Goal: Task Accomplishment & Management: Use online tool/utility

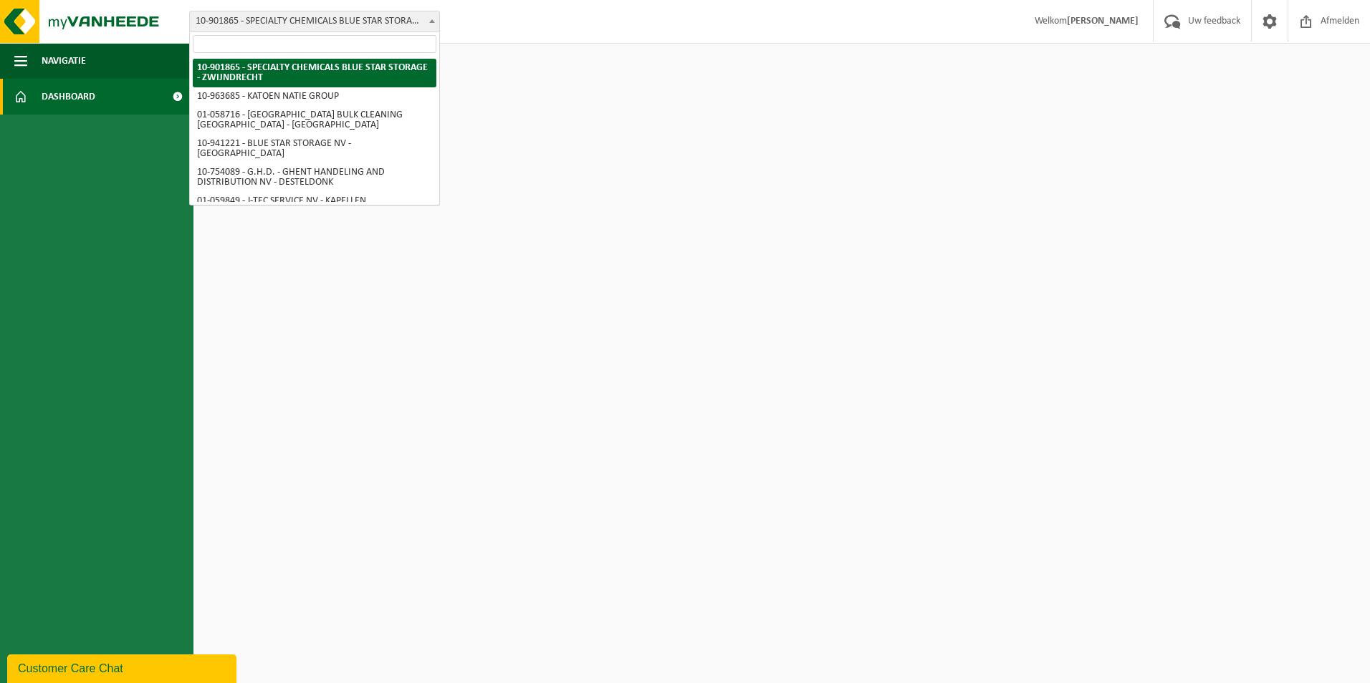
click at [294, 22] on span "10-901865 - SPECIALTY CHEMICALS BLUE STAR STORAGE - ZWIJNDRECHT" at bounding box center [314, 21] width 249 height 20
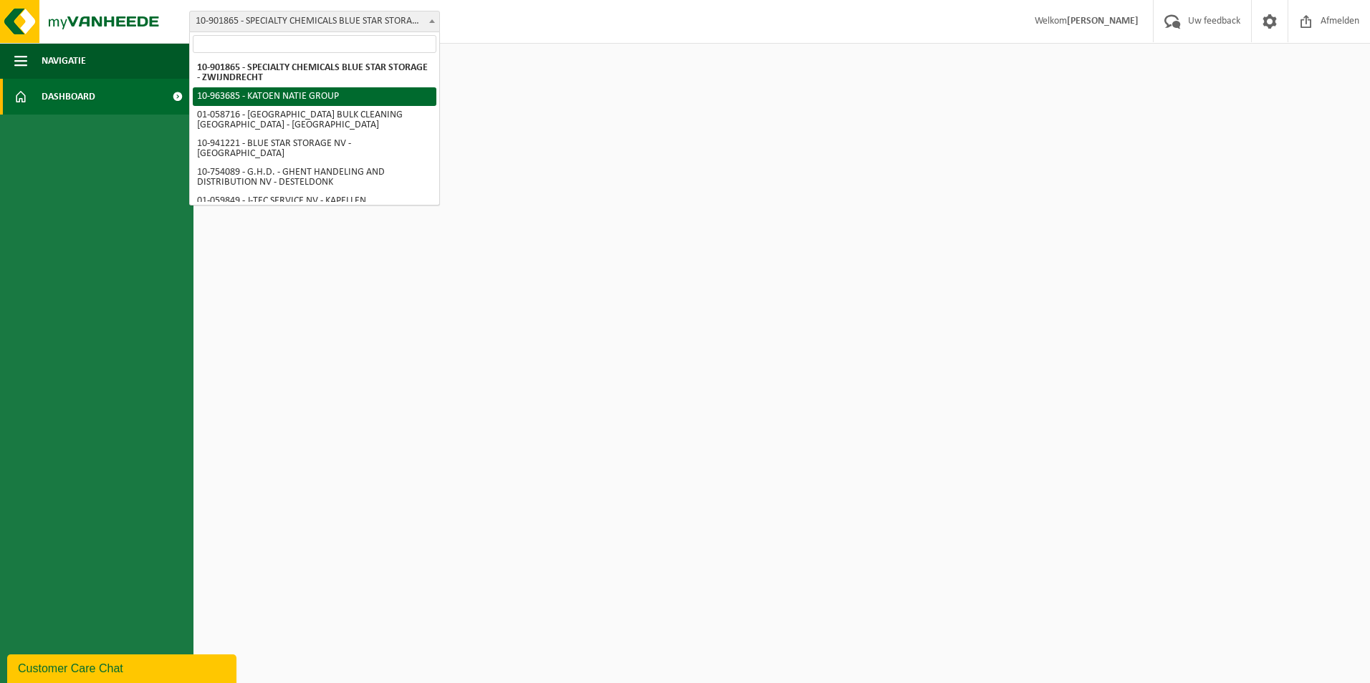
select select "151253"
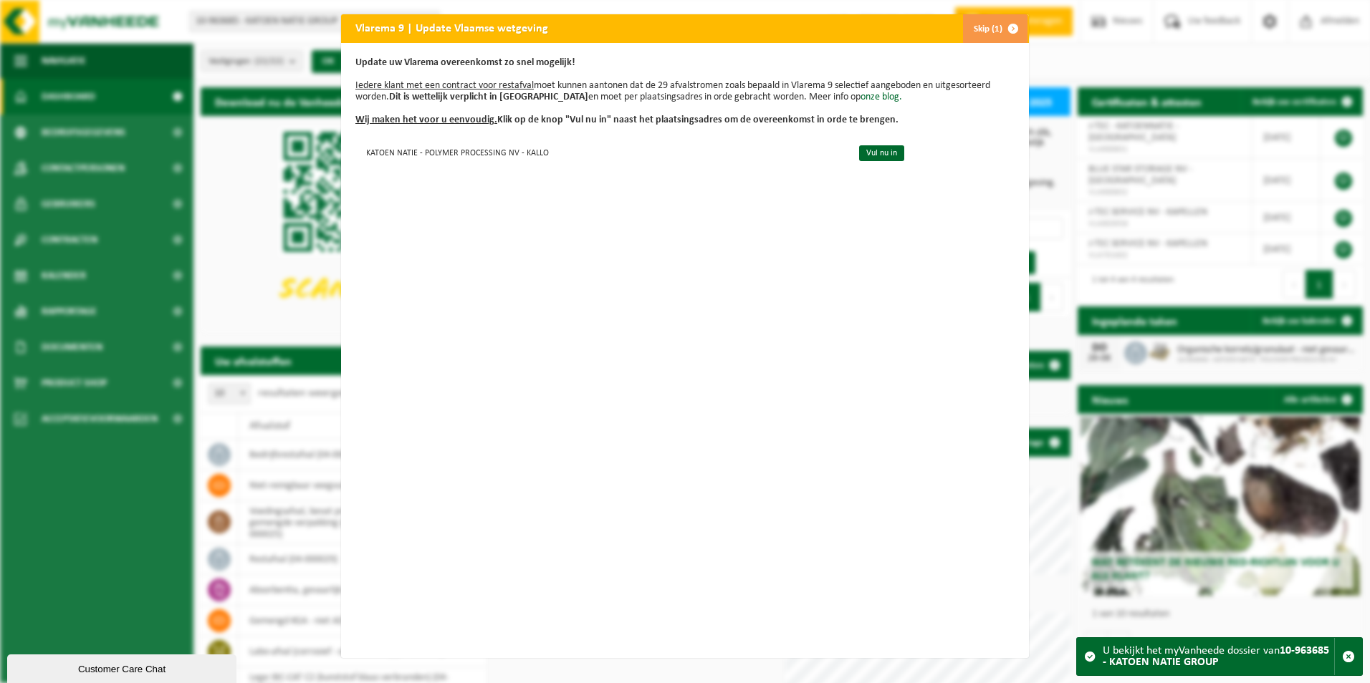
click at [979, 34] on button "Skip (1)" at bounding box center [994, 28] width 65 height 29
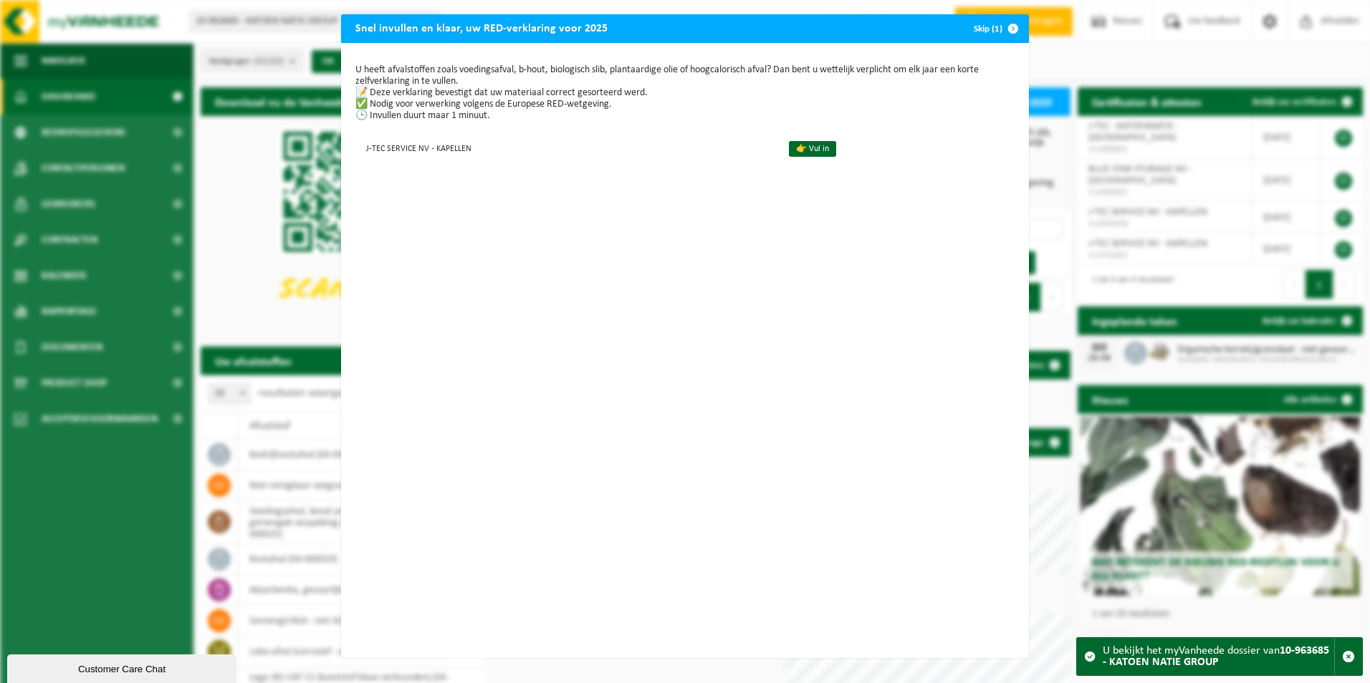
click at [976, 30] on button "Skip (1)" at bounding box center [994, 28] width 65 height 29
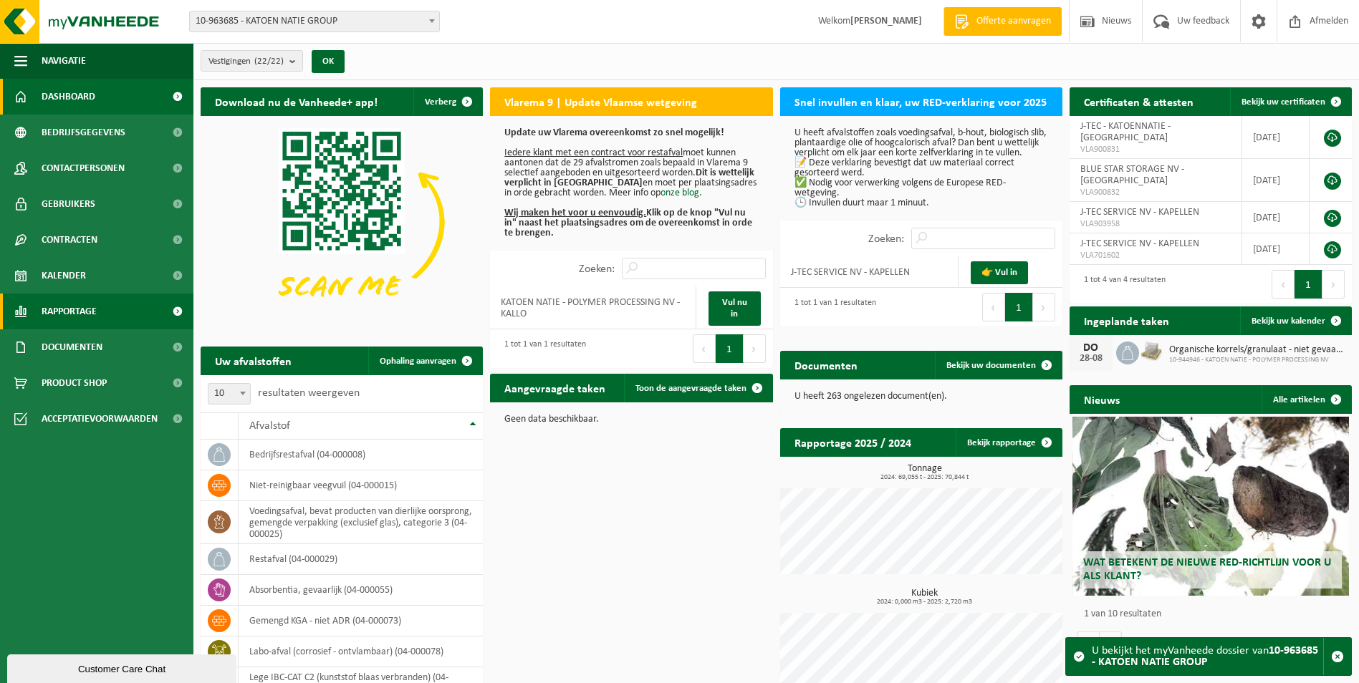
drag, startPoint x: 1350, startPoint y: 0, endPoint x: 176, endPoint y: 309, distance: 1213.3
click at [176, 309] on span at bounding box center [177, 312] width 32 height 36
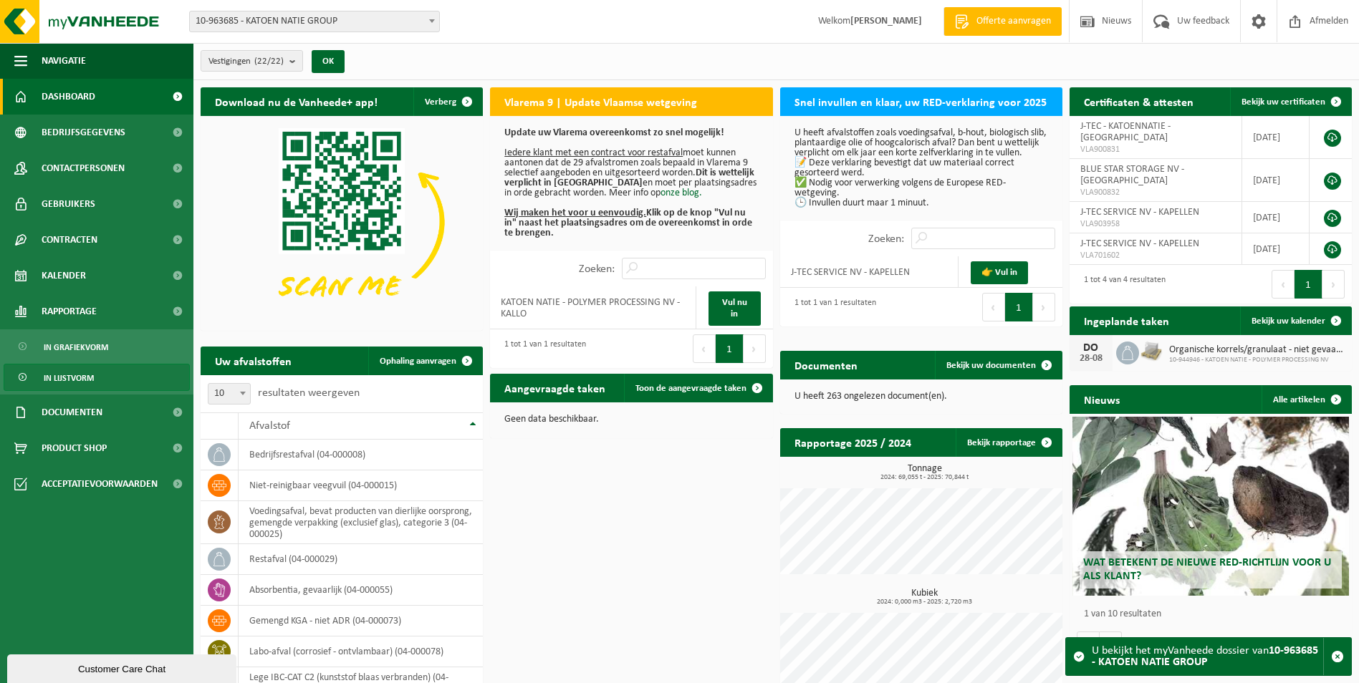
click at [87, 383] on span "In lijstvorm" at bounding box center [69, 378] width 50 height 27
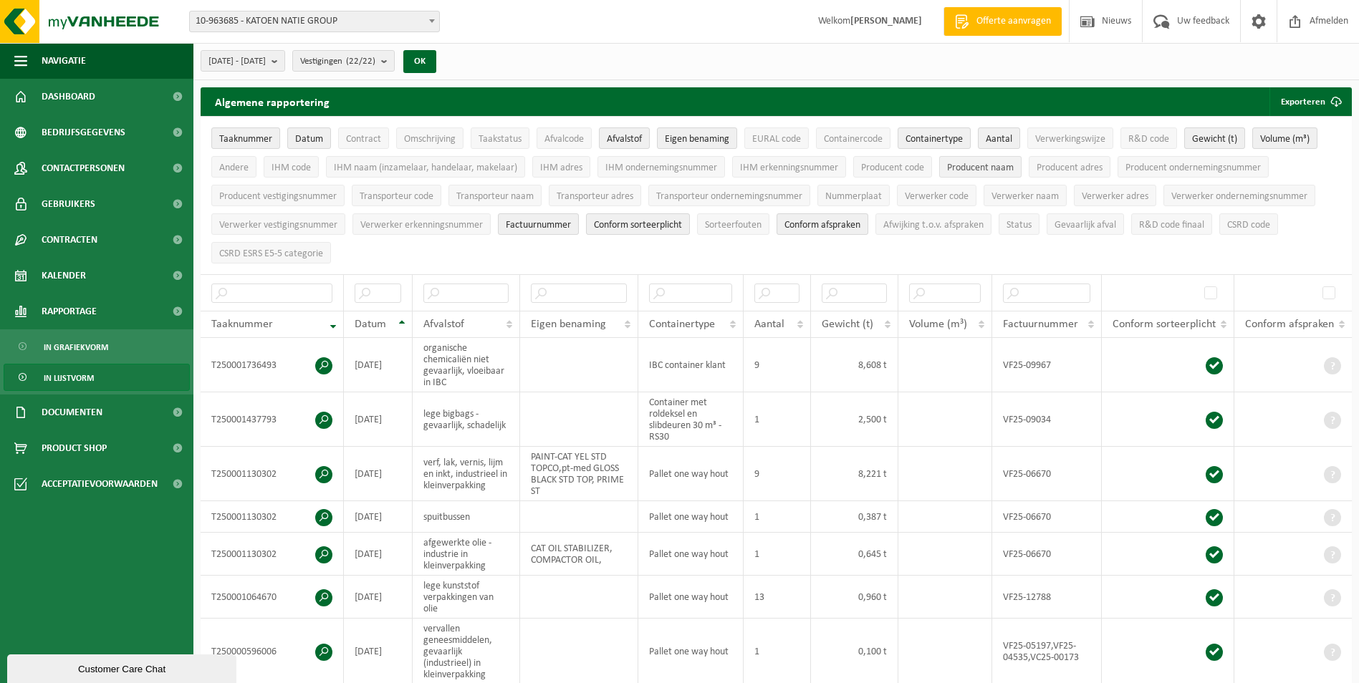
click at [986, 169] on span "Producent naam" at bounding box center [980, 168] width 67 height 11
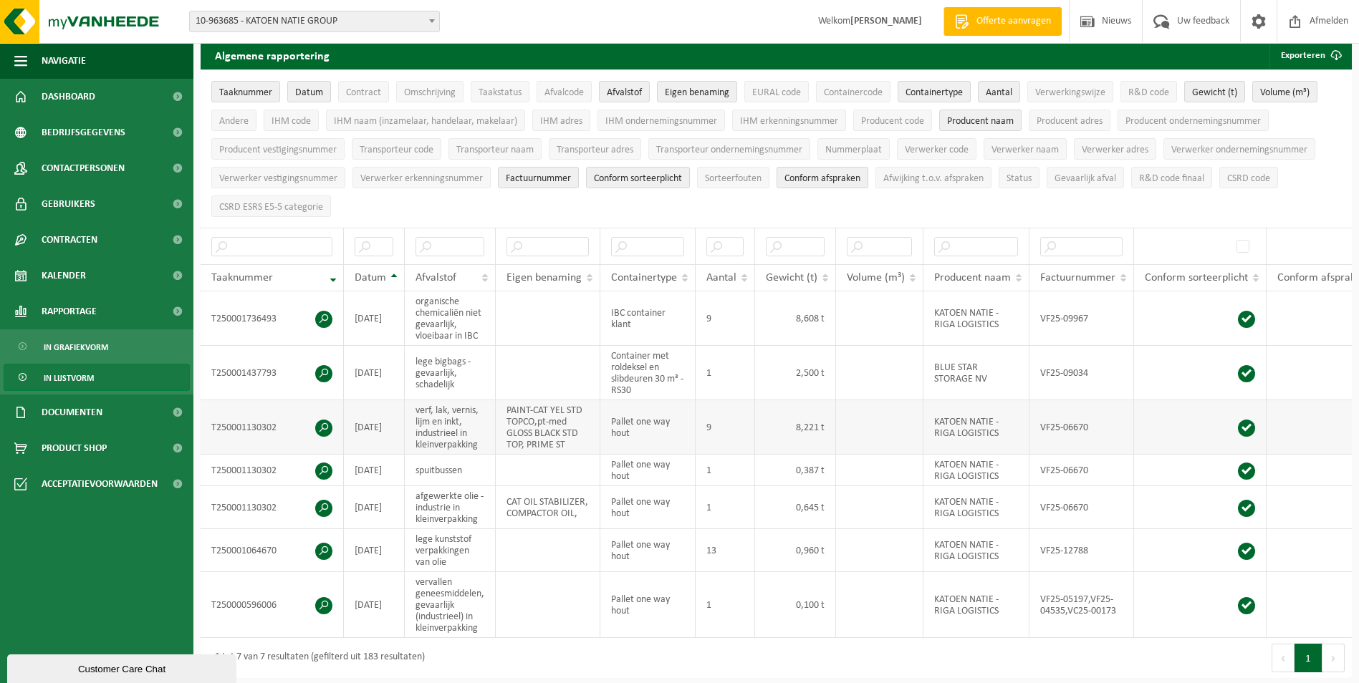
scroll to position [72, 0]
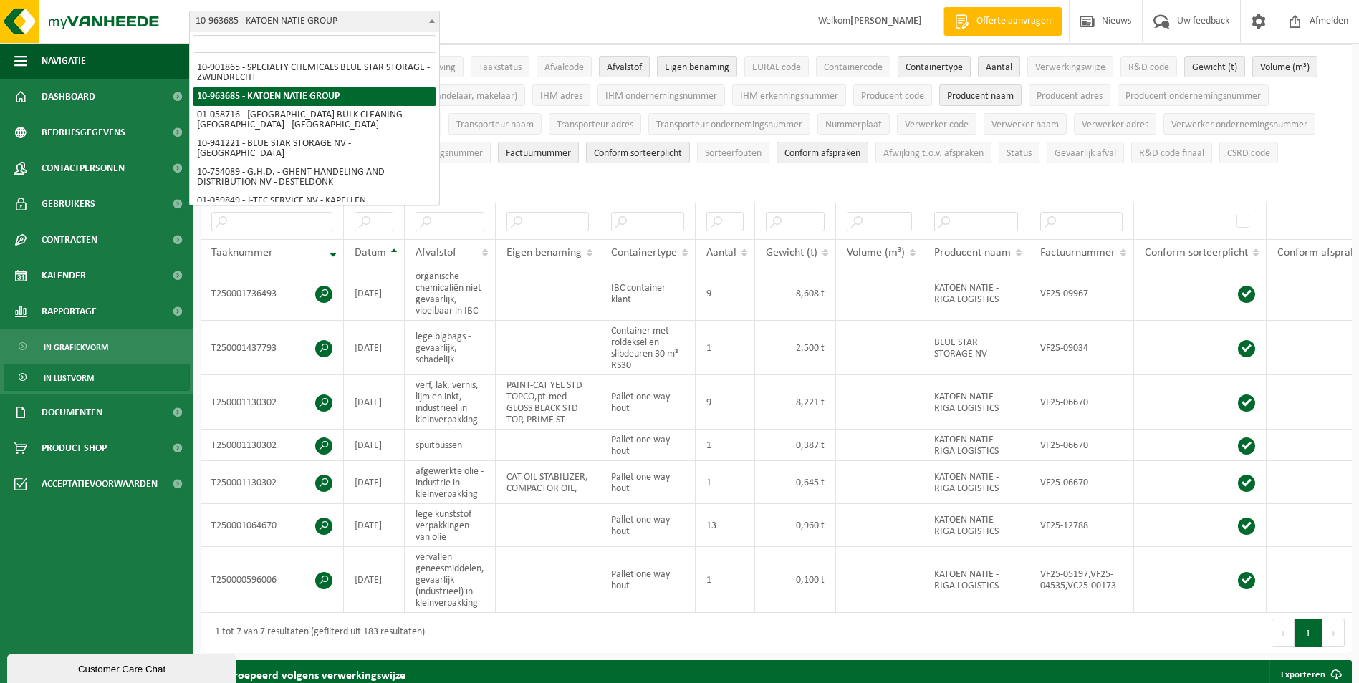
click at [410, 19] on span "10-963685 - KATOEN NATIE GROUP" at bounding box center [314, 21] width 249 height 20
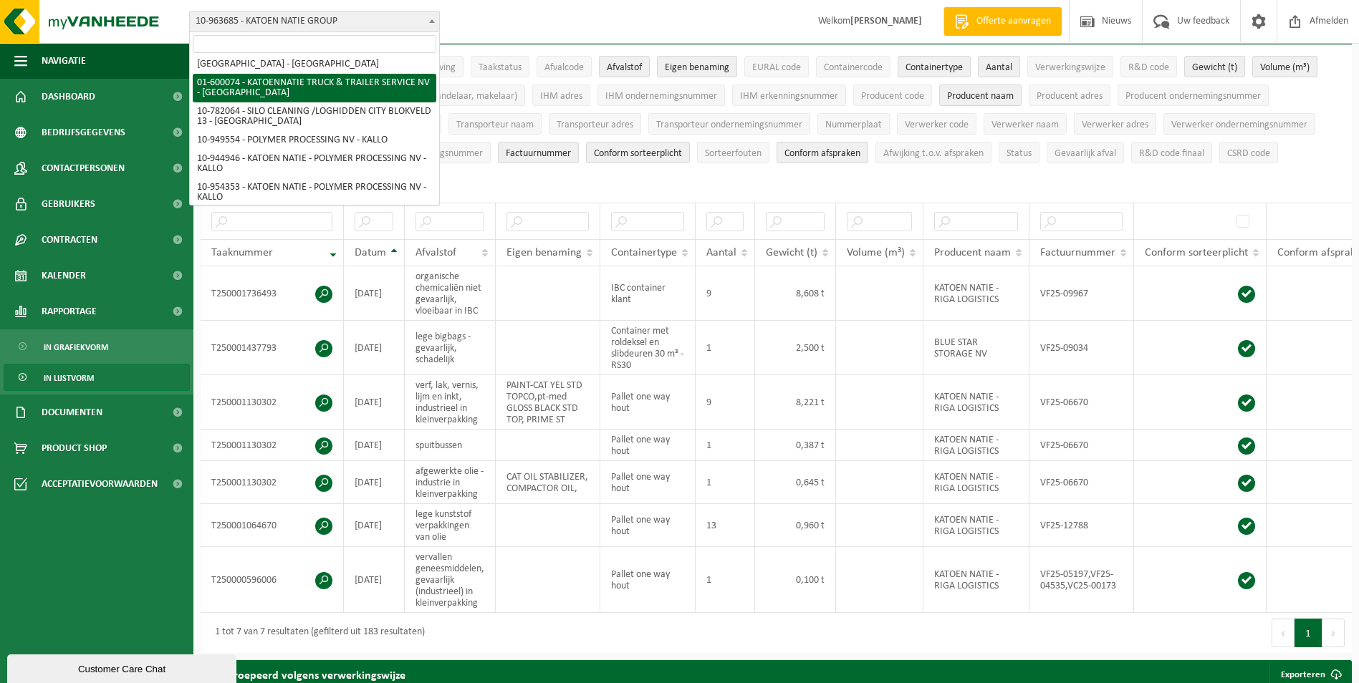
scroll to position [358, 0]
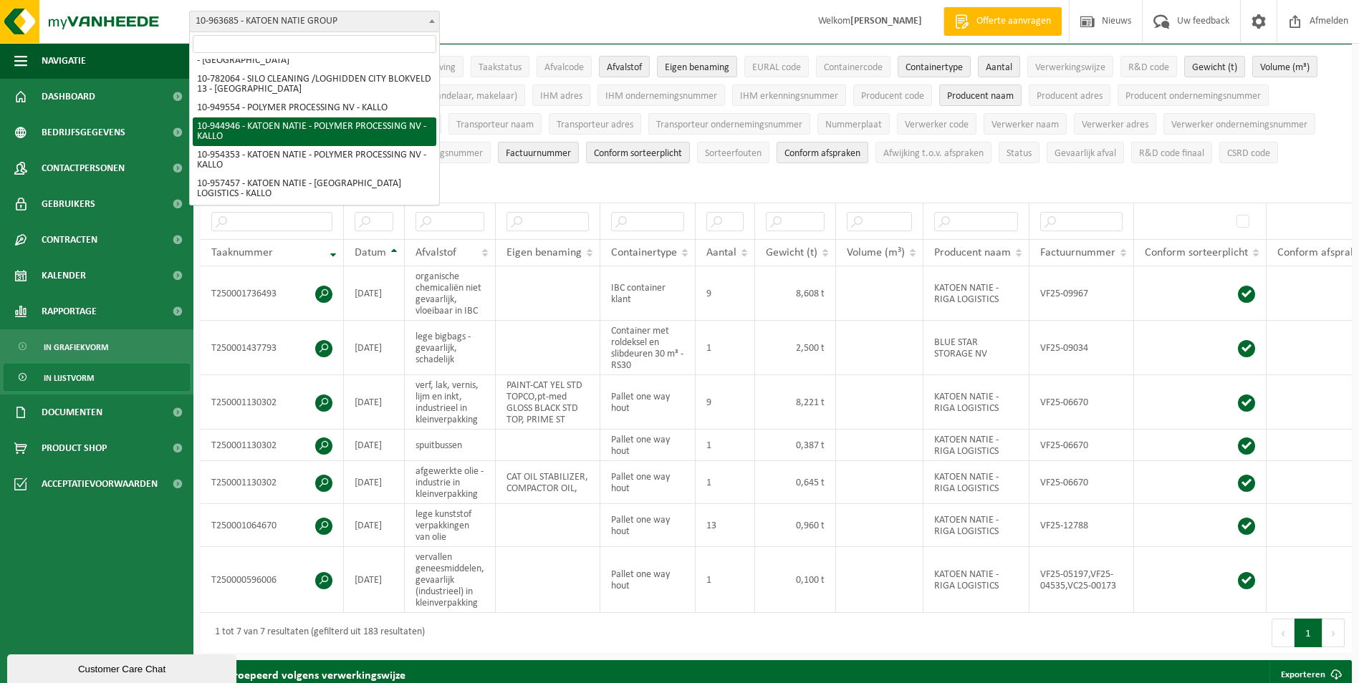
select select "143192"
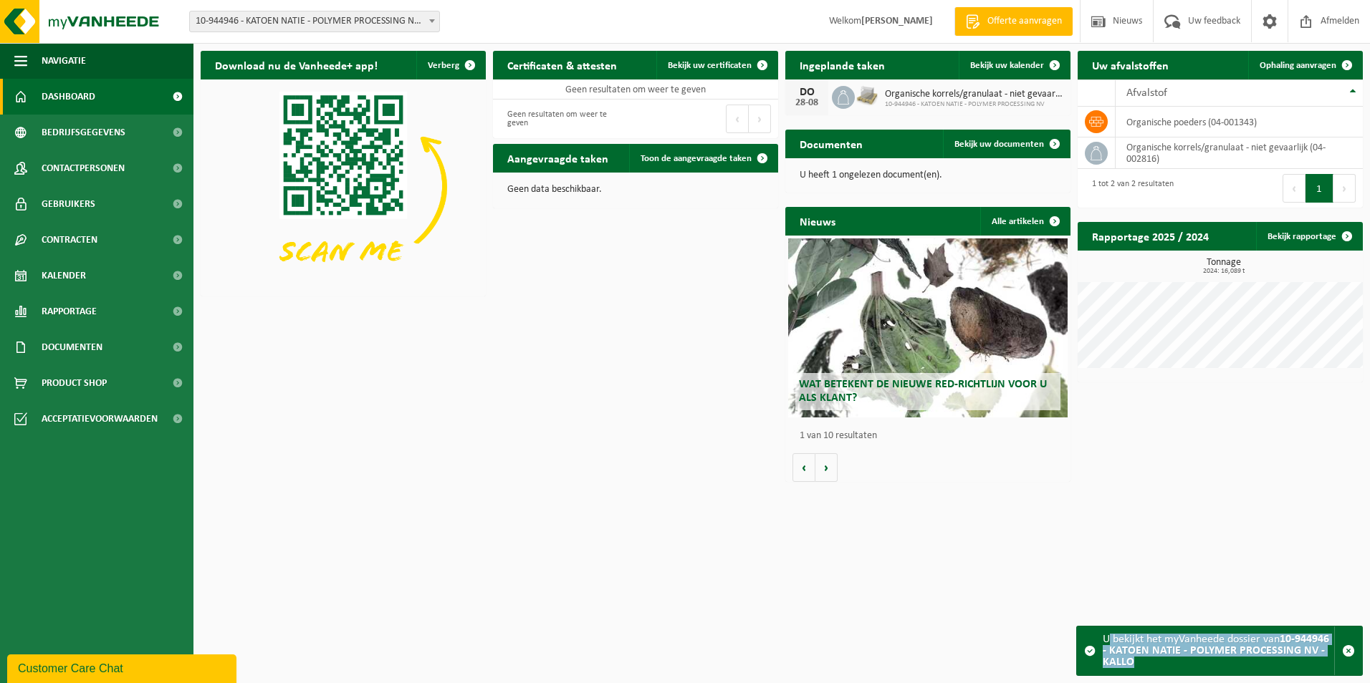
drag, startPoint x: 1107, startPoint y: 638, endPoint x: 1153, endPoint y: 663, distance: 51.6
click at [1153, 663] on div "U bekijkt het myVanheede dossier van 10-944946 - KATOEN NATIE - POLYMER PROCESS…" at bounding box center [1217, 651] width 231 height 49
drag, startPoint x: 1145, startPoint y: 658, endPoint x: 1107, endPoint y: 643, distance: 41.1
click at [1107, 643] on div "U bekijkt het myVanheede dossier van 10-944946 - KATOEN NATIE - POLYMER PROCESS…" at bounding box center [1217, 651] width 231 height 49
drag, startPoint x: 1095, startPoint y: 633, endPoint x: 1140, endPoint y: 663, distance: 54.2
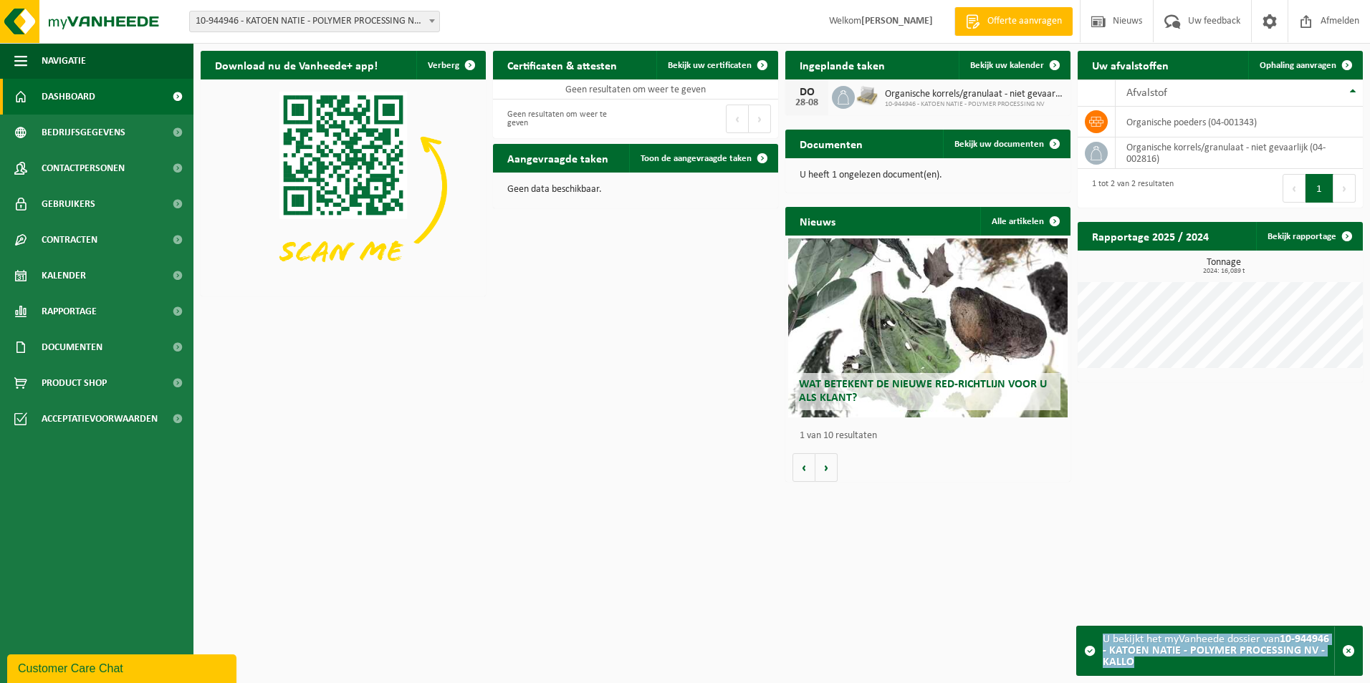
click at [1140, 663] on div "U bekijkt het myVanheede dossier van 10-944946 - KATOEN NATIE - POLYMER PROCESS…" at bounding box center [1219, 651] width 287 height 50
copy div "U bekijkt het myVanheede dossier van 10-944946 - KATOEN NATIE - POLYMER PROCESS…"
click at [1254, 652] on strong "10-944946 - KATOEN NATIE - POLYMER PROCESSING NV - KALLO" at bounding box center [1215, 651] width 226 height 34
click at [1191, 645] on strong "10-944946 - KATOEN NATIE - POLYMER PROCESSING NV - KALLO" at bounding box center [1215, 651] width 226 height 34
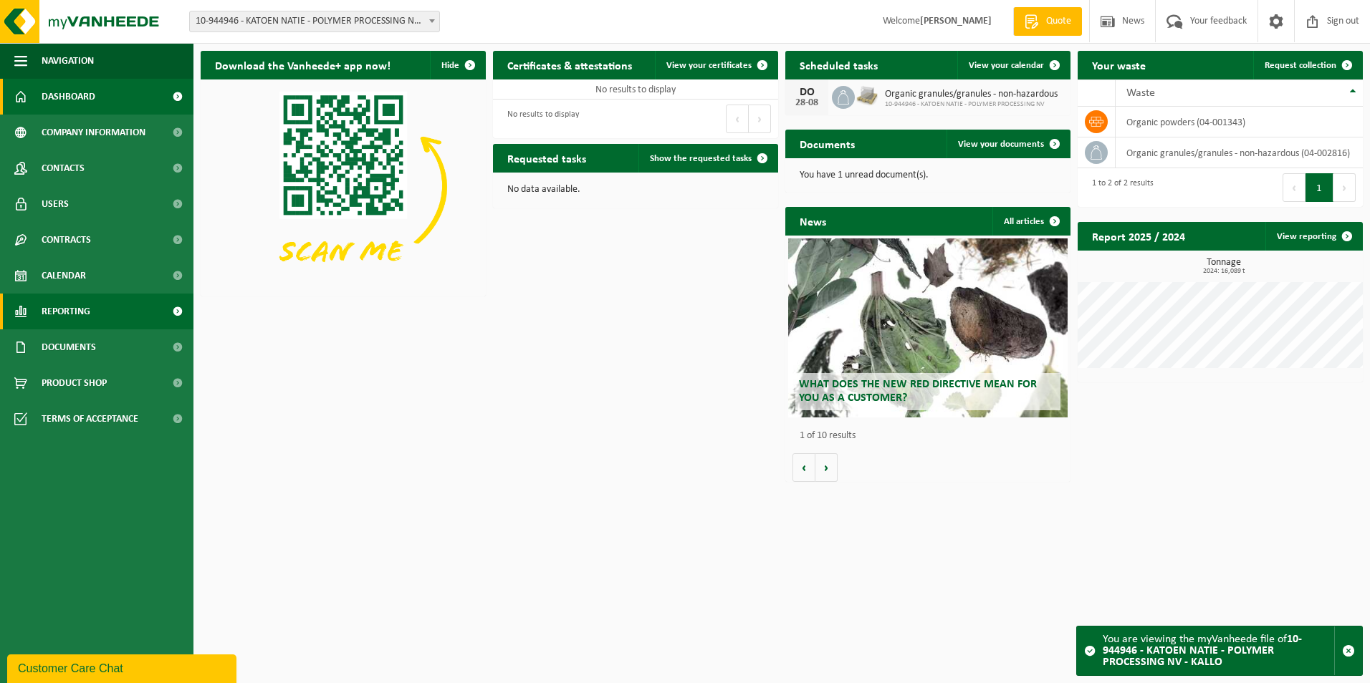
click at [183, 312] on span at bounding box center [177, 312] width 32 height 36
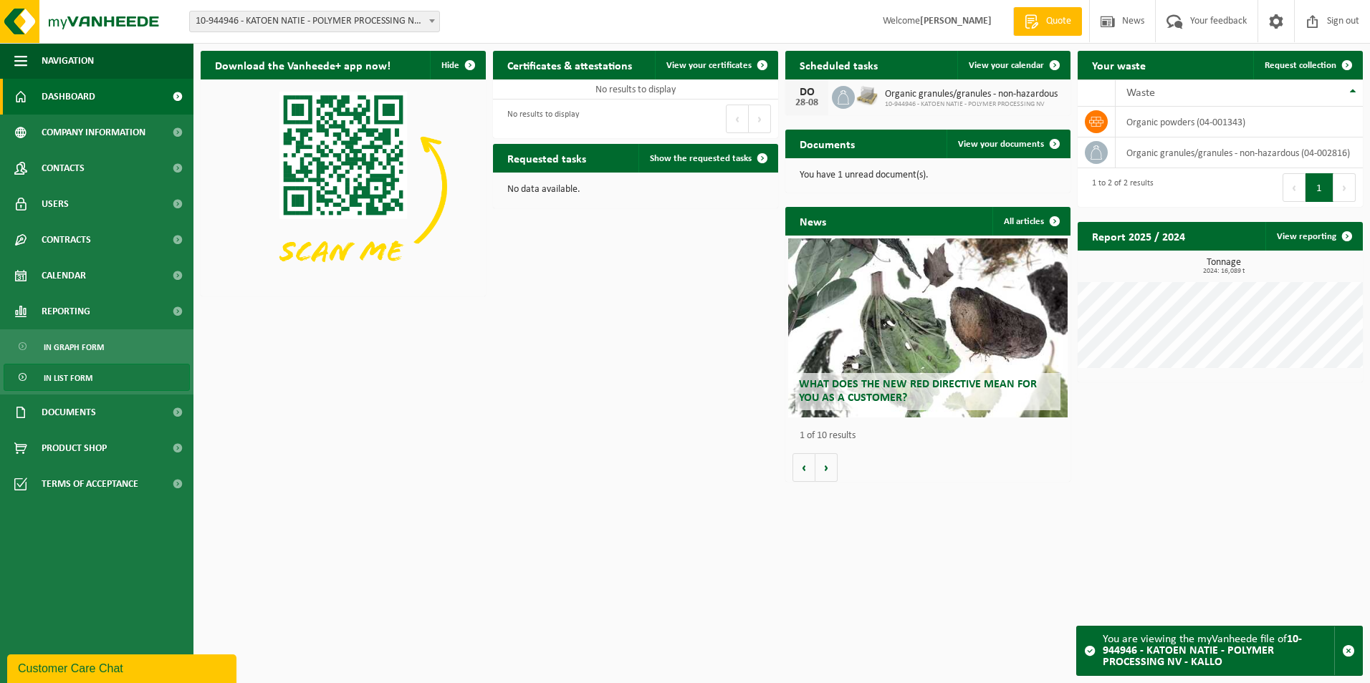
click at [100, 376] on link "In list form" at bounding box center [97, 377] width 186 height 27
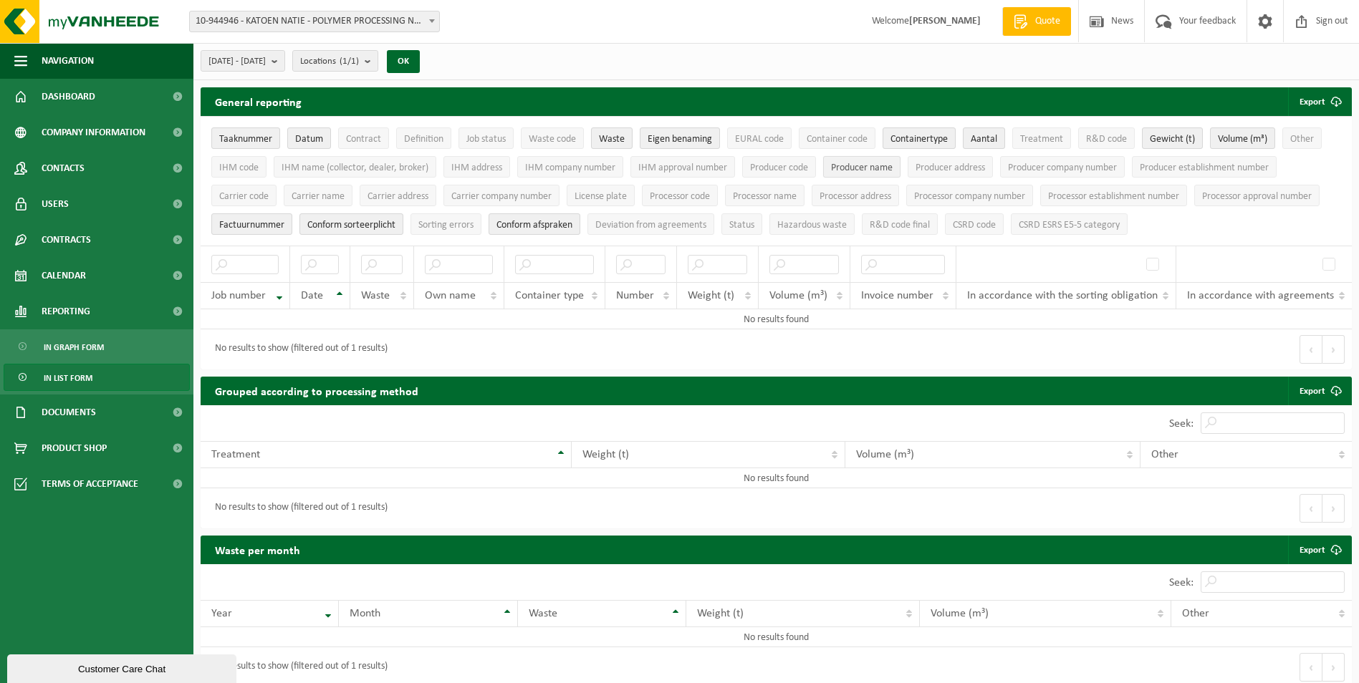
click at [870, 169] on span "Producer name" at bounding box center [862, 168] width 62 height 11
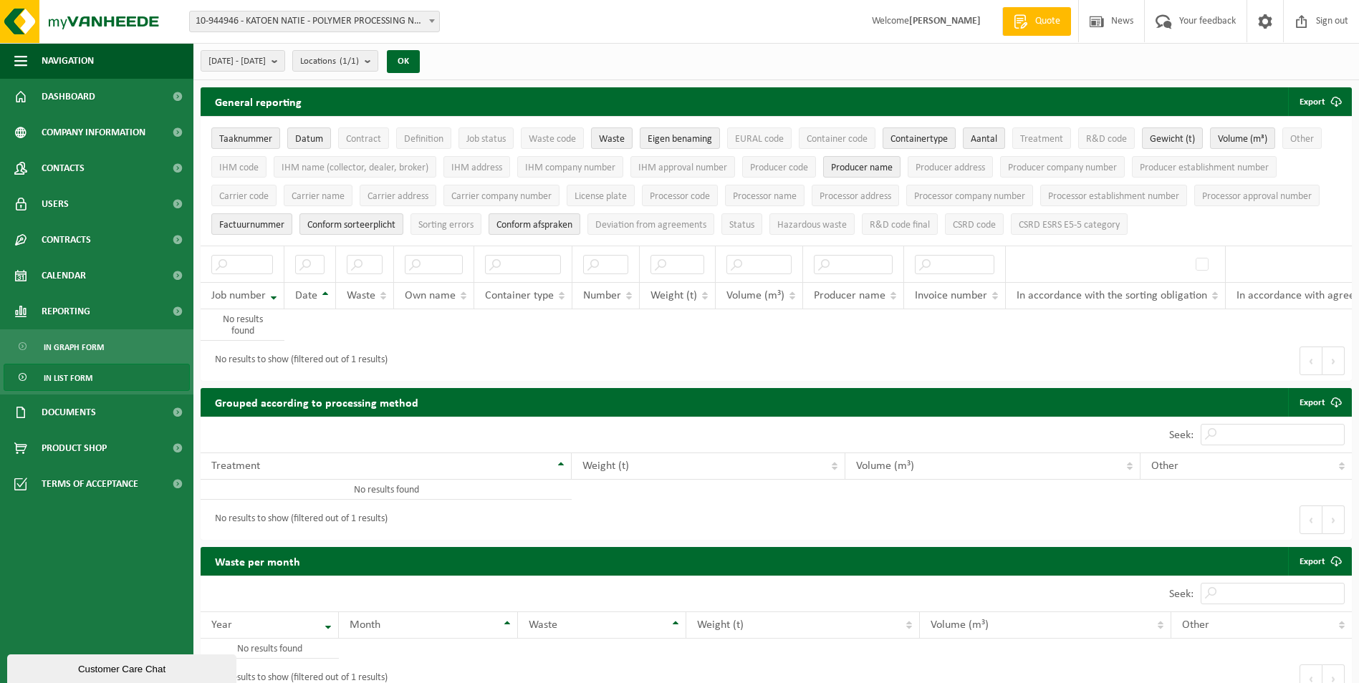
click at [360, 27] on span "10-944946 - KATOEN NATIE - POLYMER PROCESSING NV - KALLO" at bounding box center [314, 21] width 249 height 20
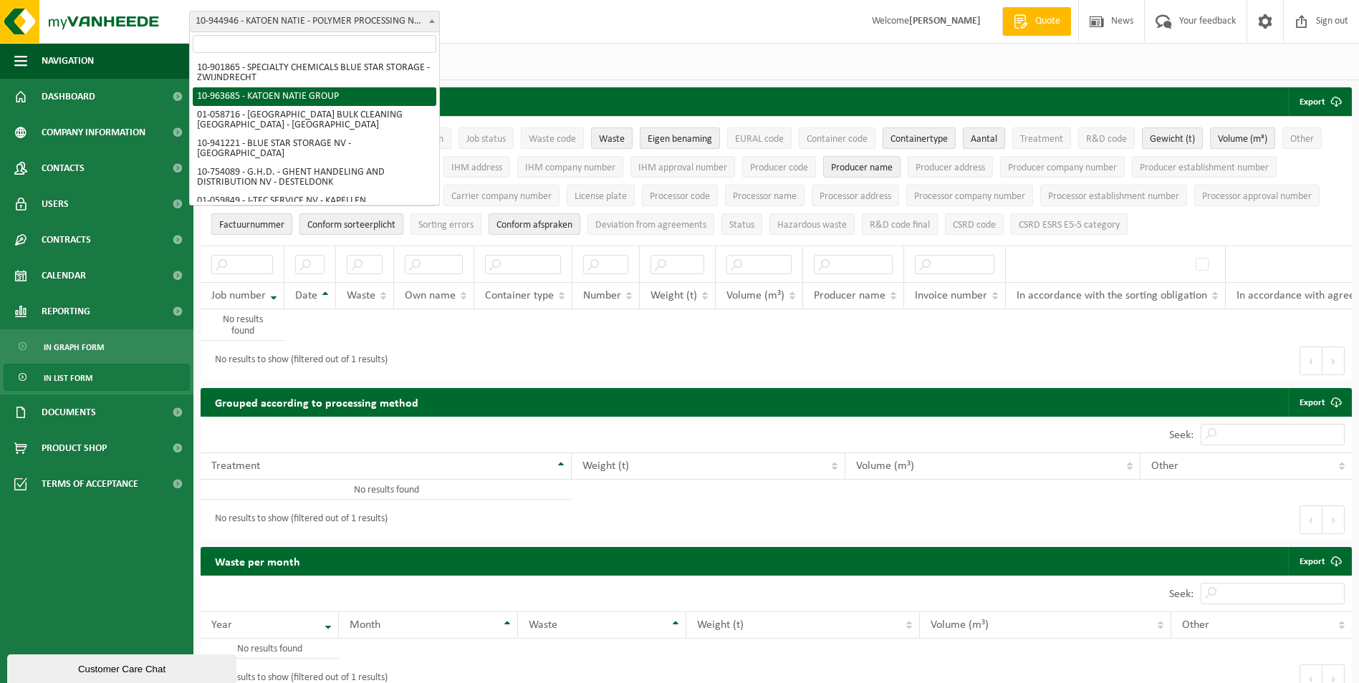
select select "151253"
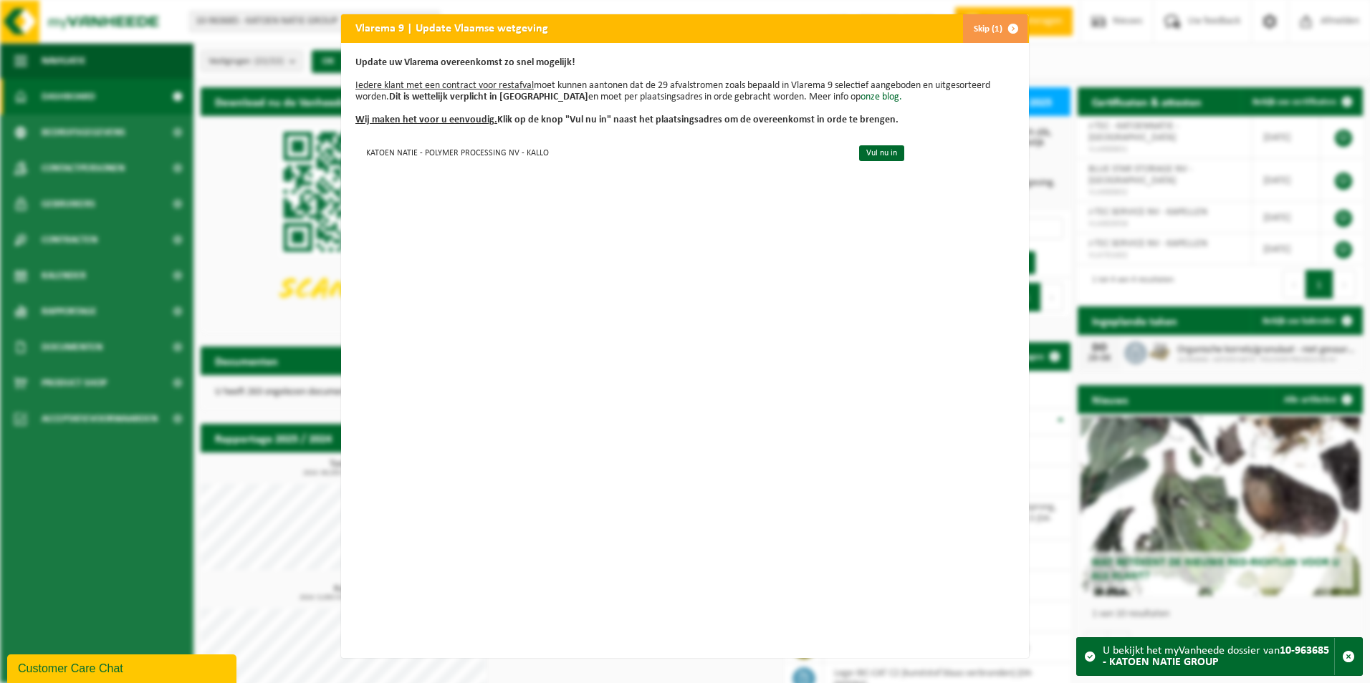
click at [60, 393] on div "Vlarema 9 | Update Vlaamse wetgeving Skip (1) Update uw Vlarema overeenkomst zo…" at bounding box center [685, 341] width 1370 height 683
click at [984, 29] on button "Skip (1)" at bounding box center [994, 28] width 65 height 29
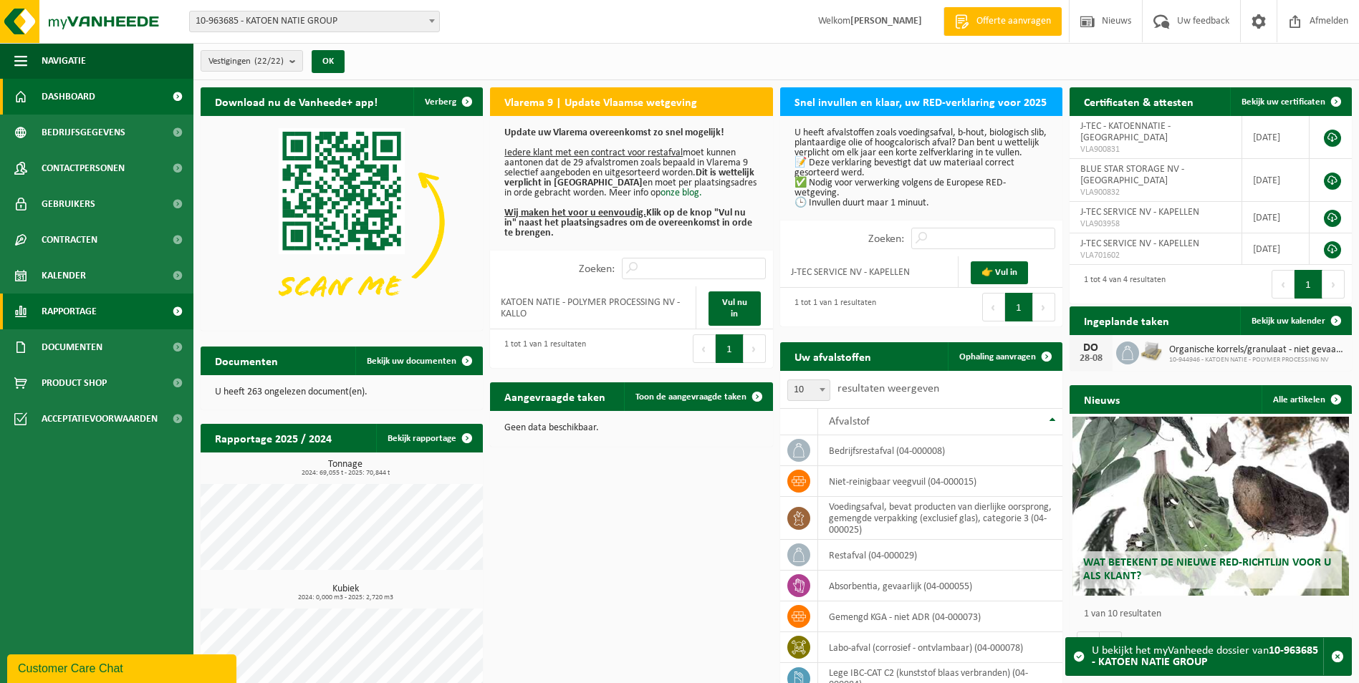
click at [146, 314] on link "Rapportage" at bounding box center [96, 312] width 193 height 36
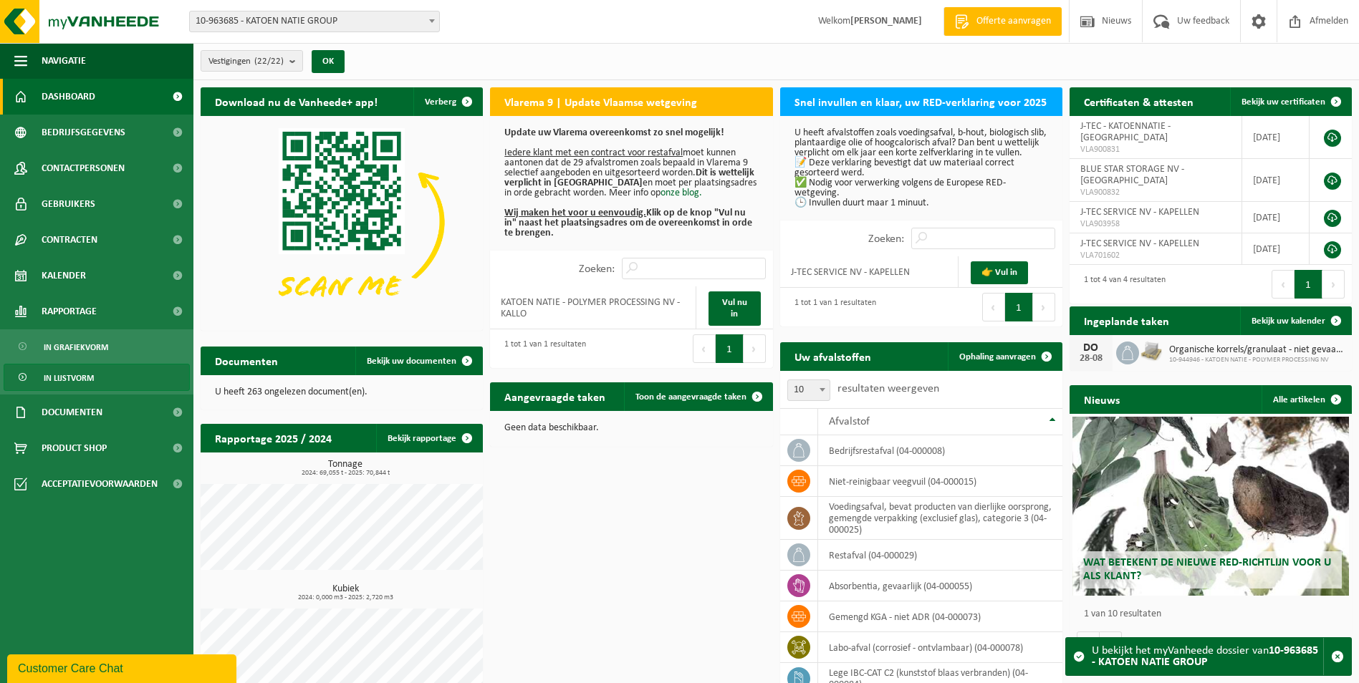
click at [74, 378] on span "In lijstvorm" at bounding box center [69, 378] width 50 height 27
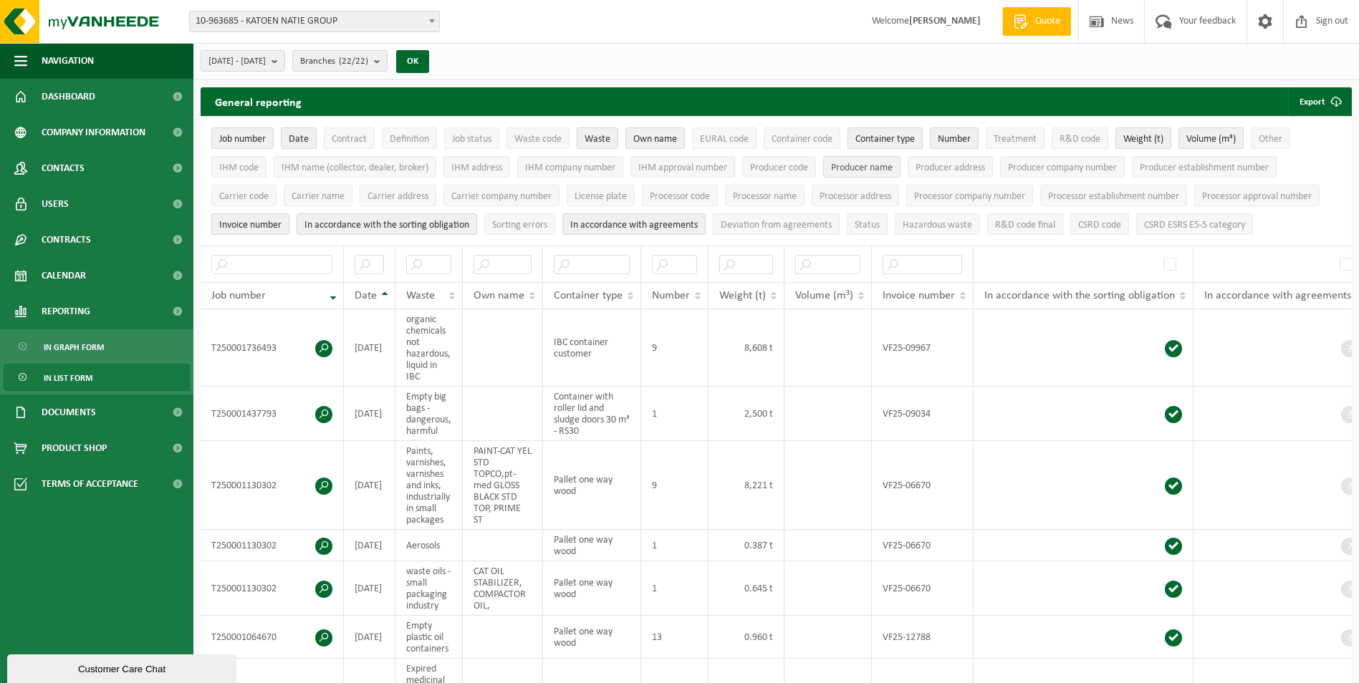
click at [870, 170] on span "Producer name" at bounding box center [862, 168] width 62 height 11
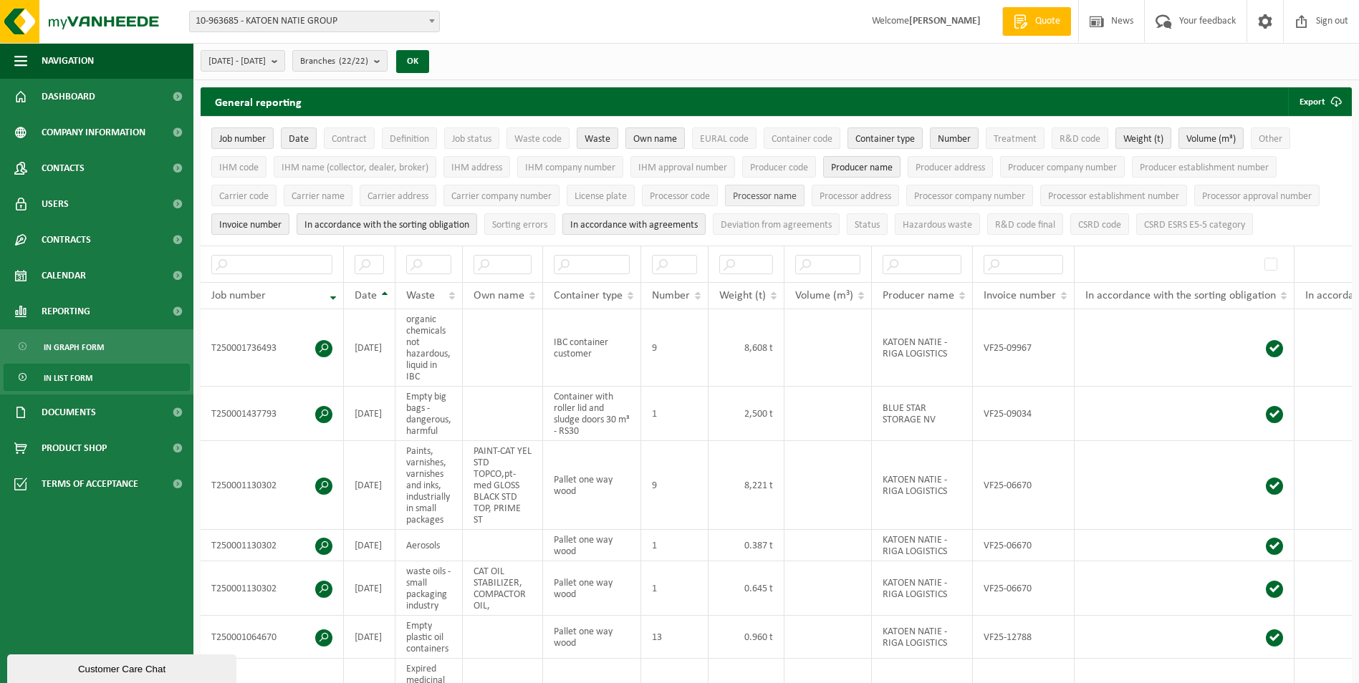
click at [775, 196] on span "Processor name" at bounding box center [765, 196] width 64 height 11
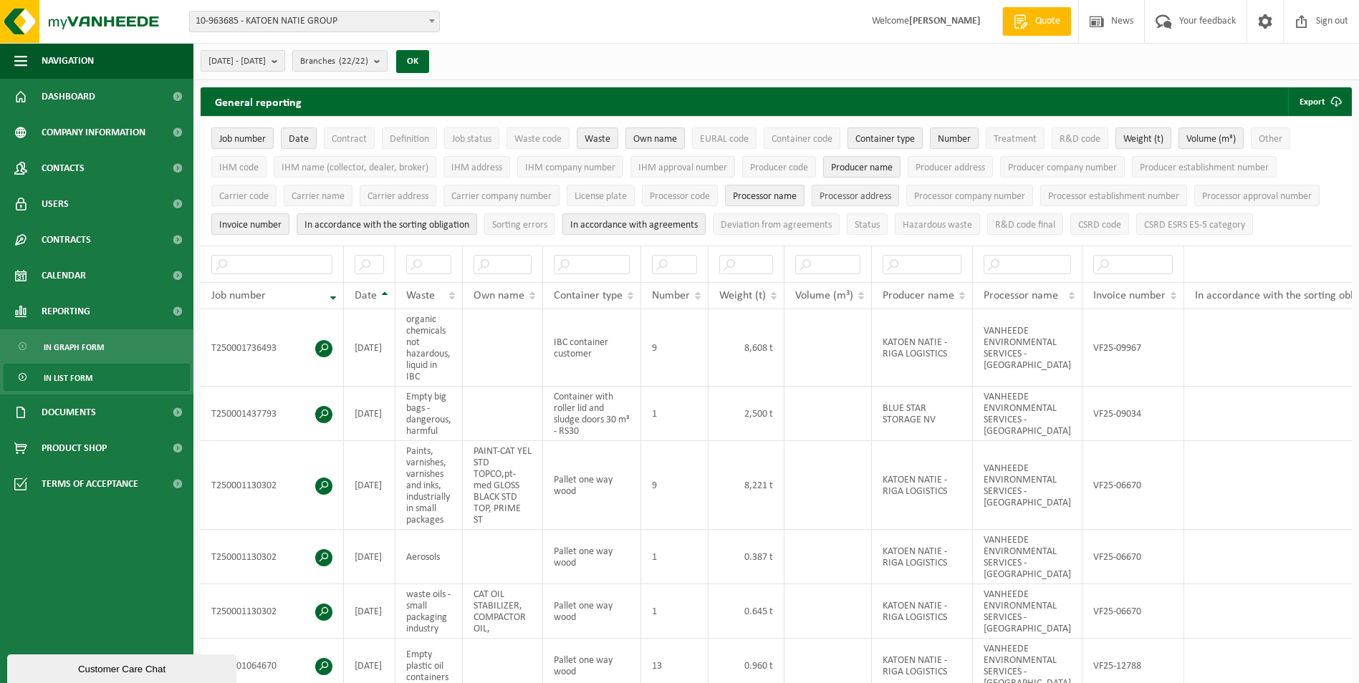
click at [881, 191] on span "Processor address" at bounding box center [855, 196] width 72 height 11
click at [285, 55] on button "[DATE] - [DATE]" at bounding box center [243, 60] width 85 height 21
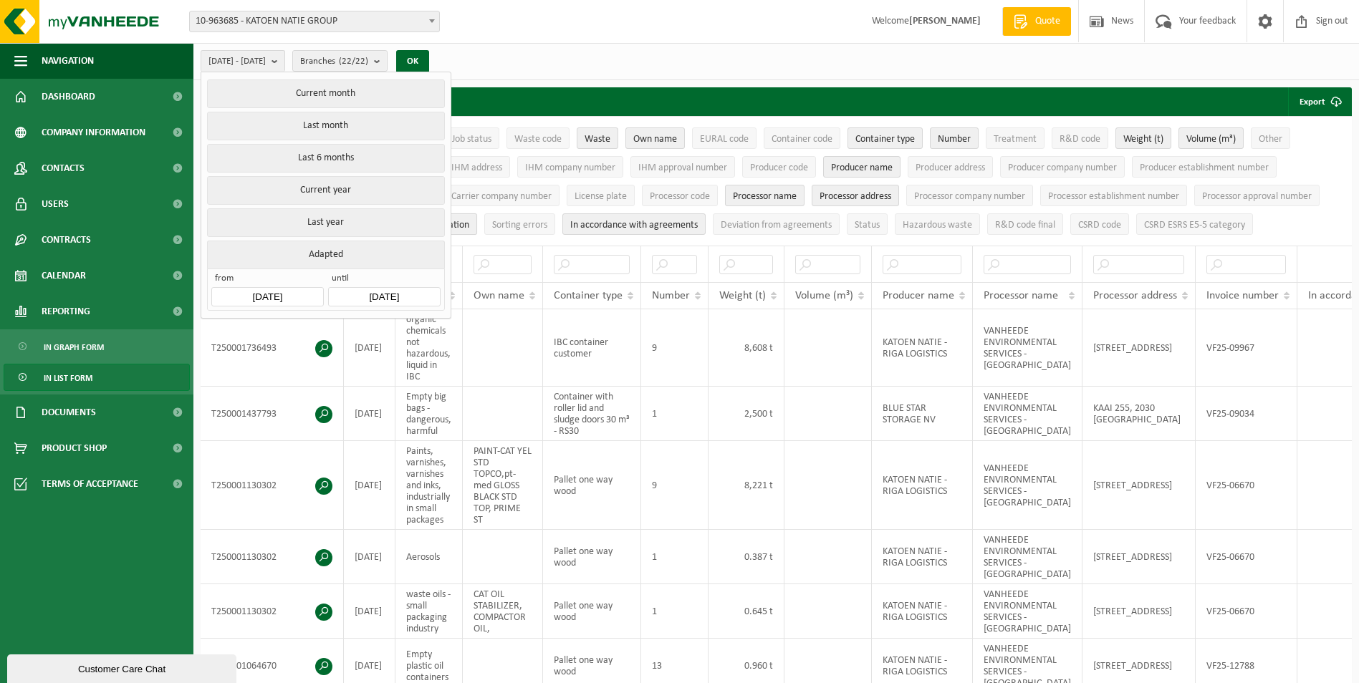
click at [336, 222] on button "Last year" at bounding box center [325, 222] width 237 height 29
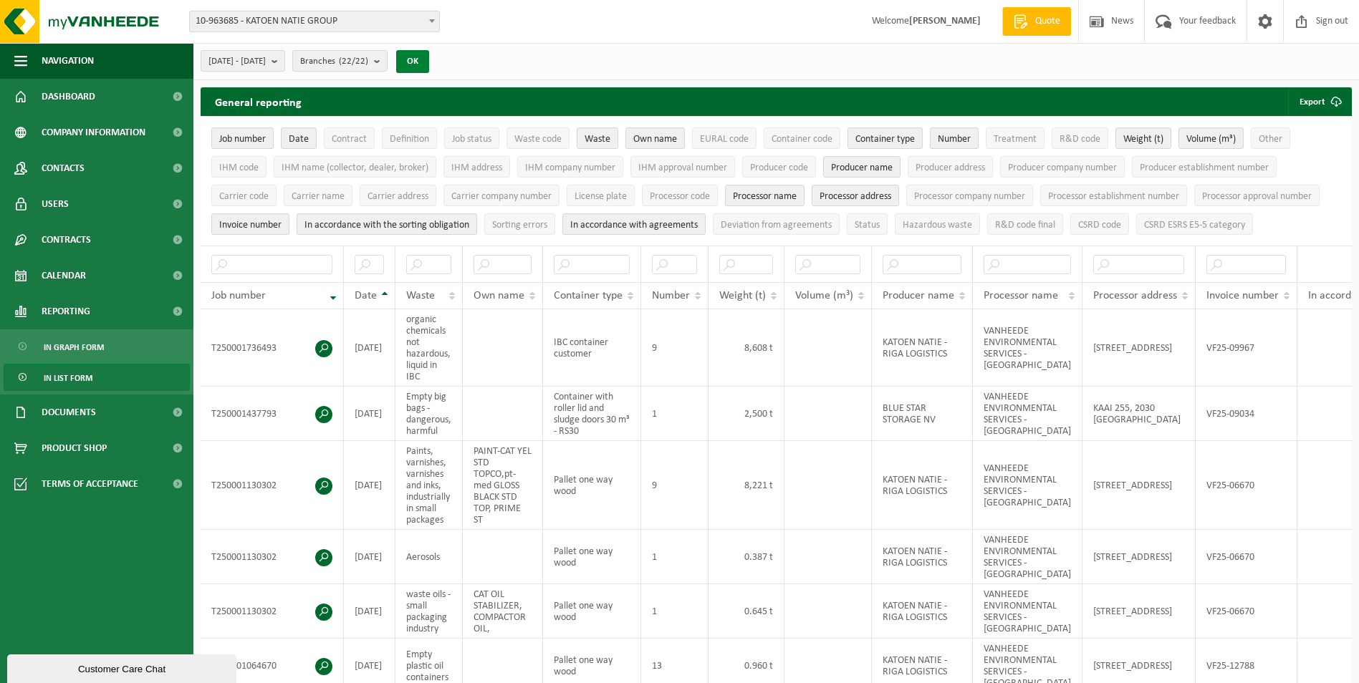
click at [429, 61] on button "OK" at bounding box center [412, 61] width 33 height 23
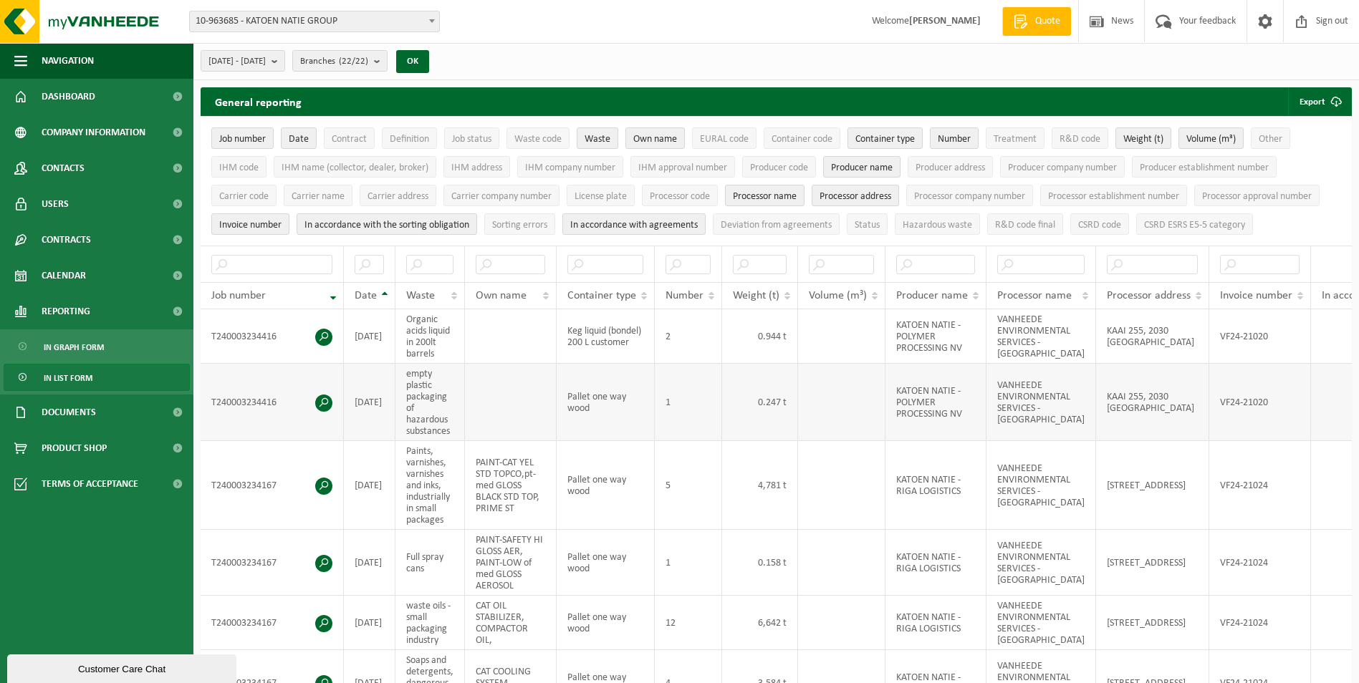
click at [933, 395] on td "KATOEN NATIE - POLYMER PROCESSING NV" at bounding box center [935, 402] width 101 height 77
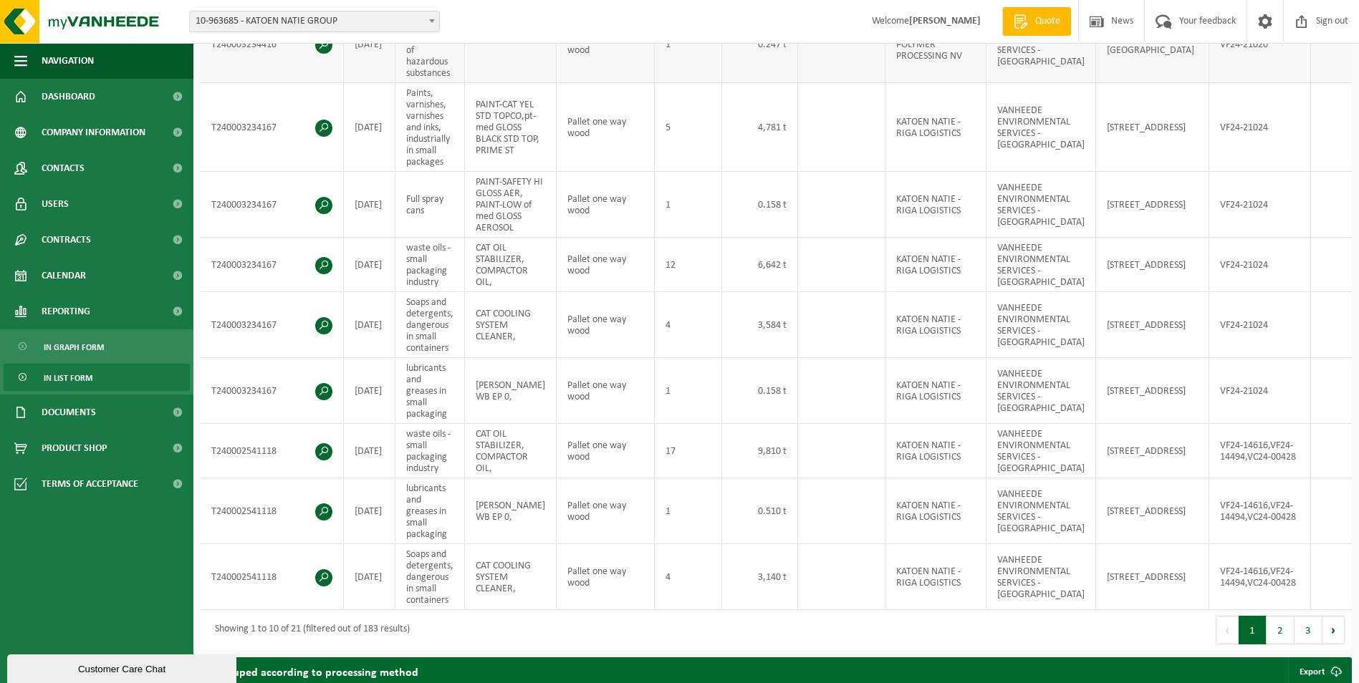
scroll to position [430, 0]
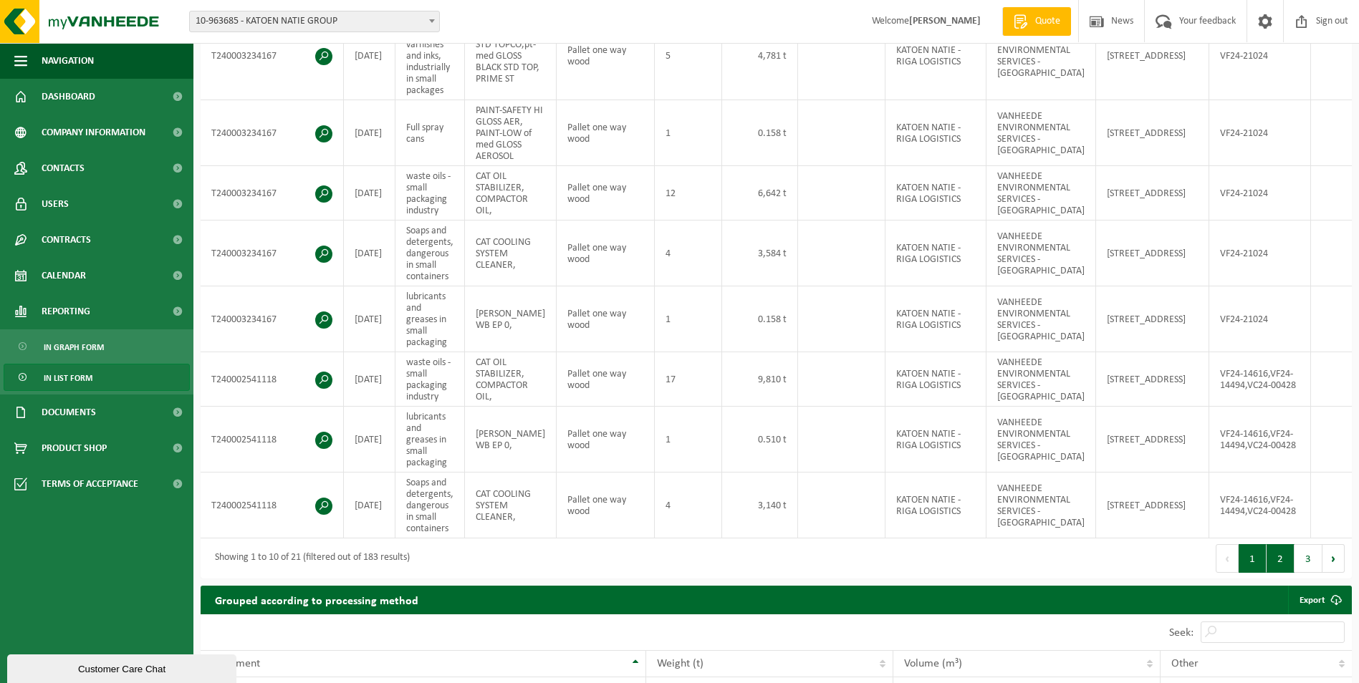
click at [1284, 573] on button "2" at bounding box center [1280, 558] width 28 height 29
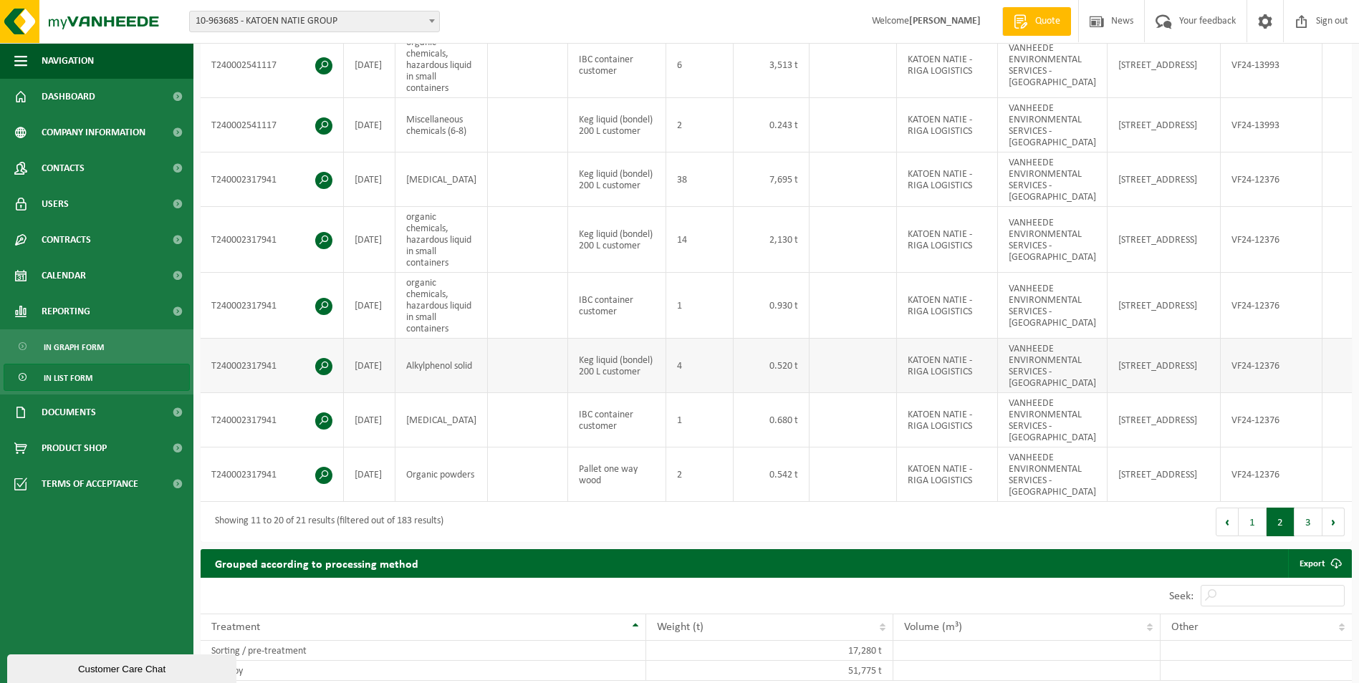
scroll to position [418, 0]
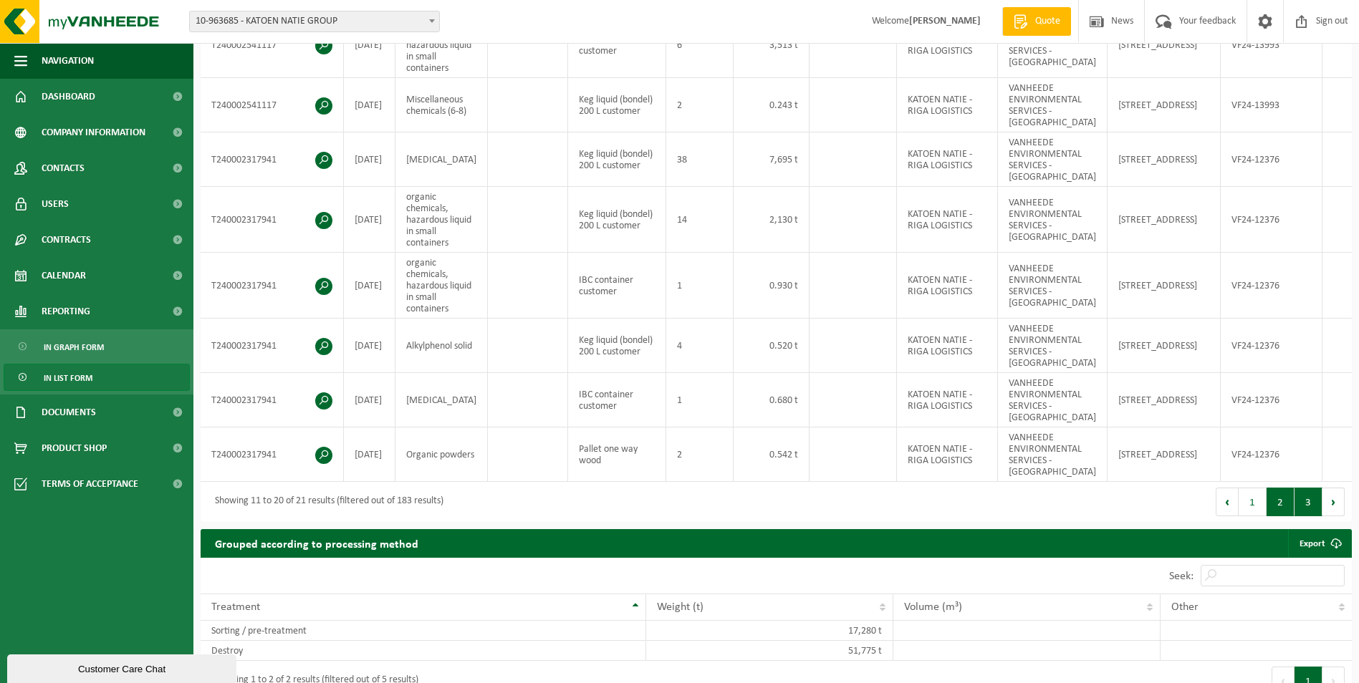
click at [1309, 515] on button "3" at bounding box center [1308, 502] width 28 height 29
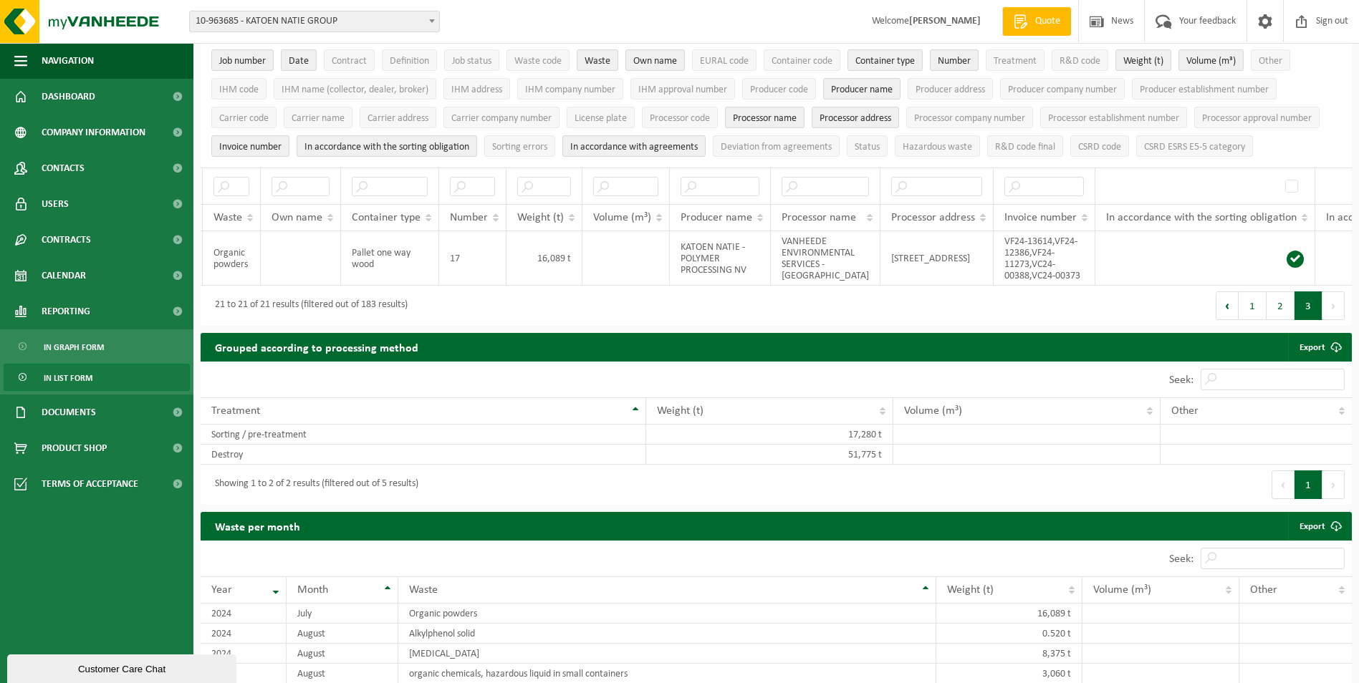
scroll to position [0, 0]
